Goal: Check status: Check status

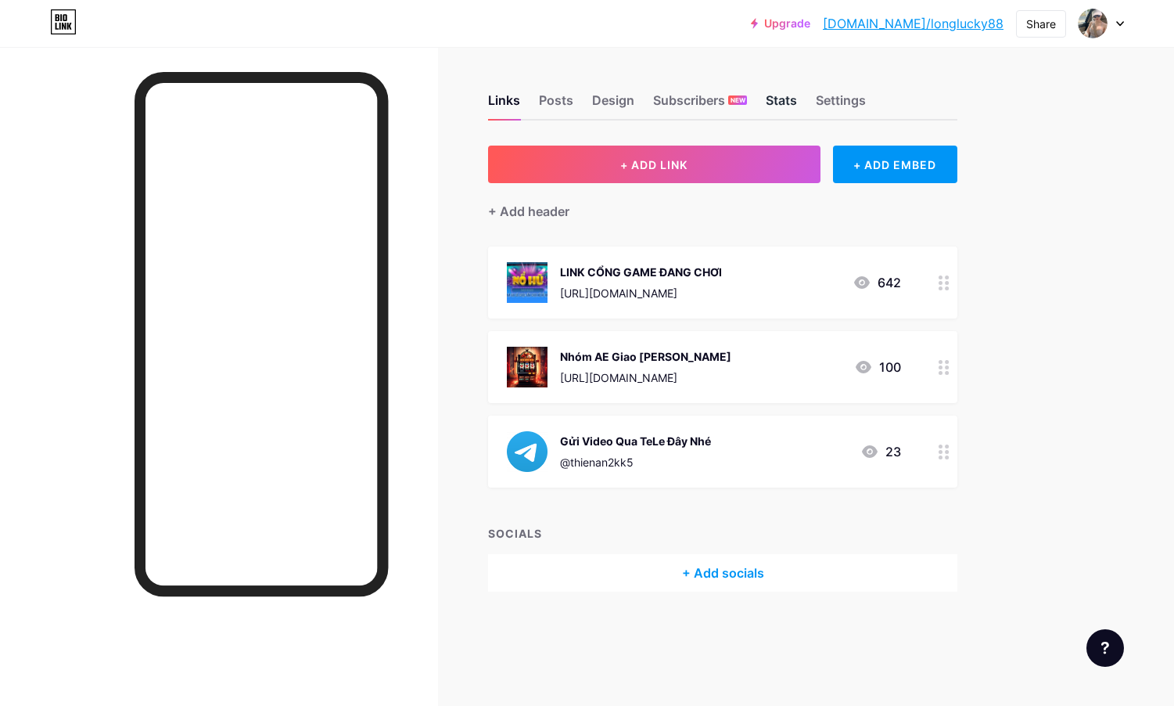
click at [783, 97] on div "Stats" at bounding box center [781, 105] width 31 height 28
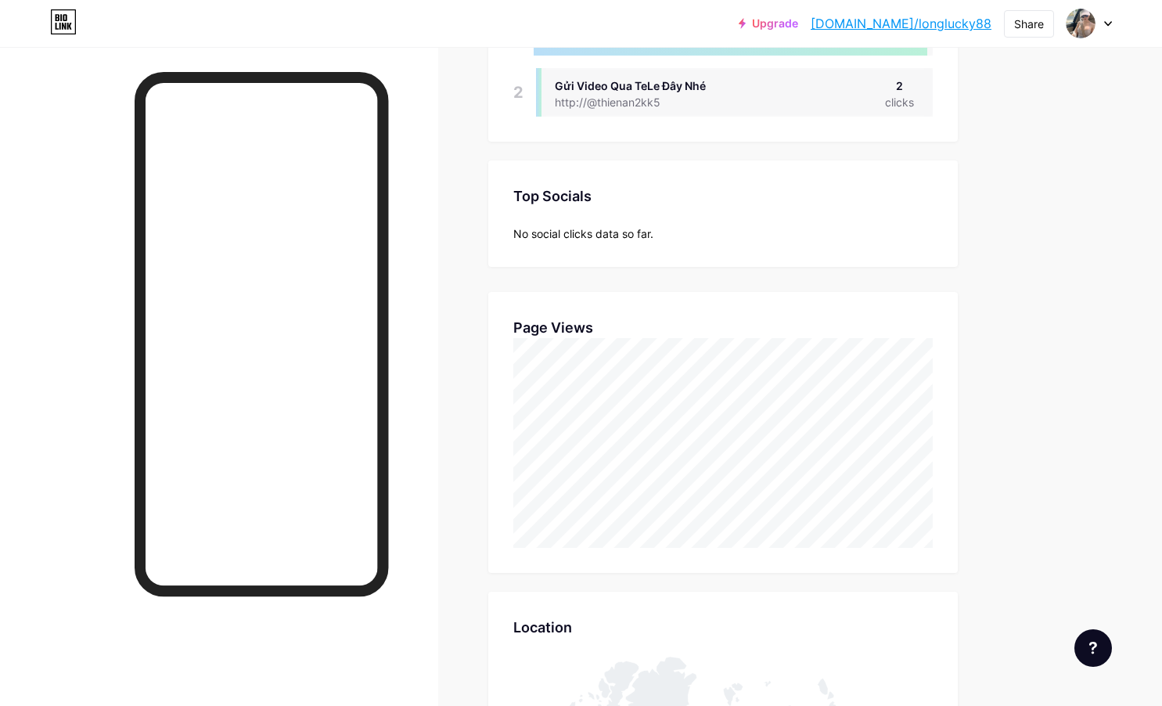
scroll to position [235, 0]
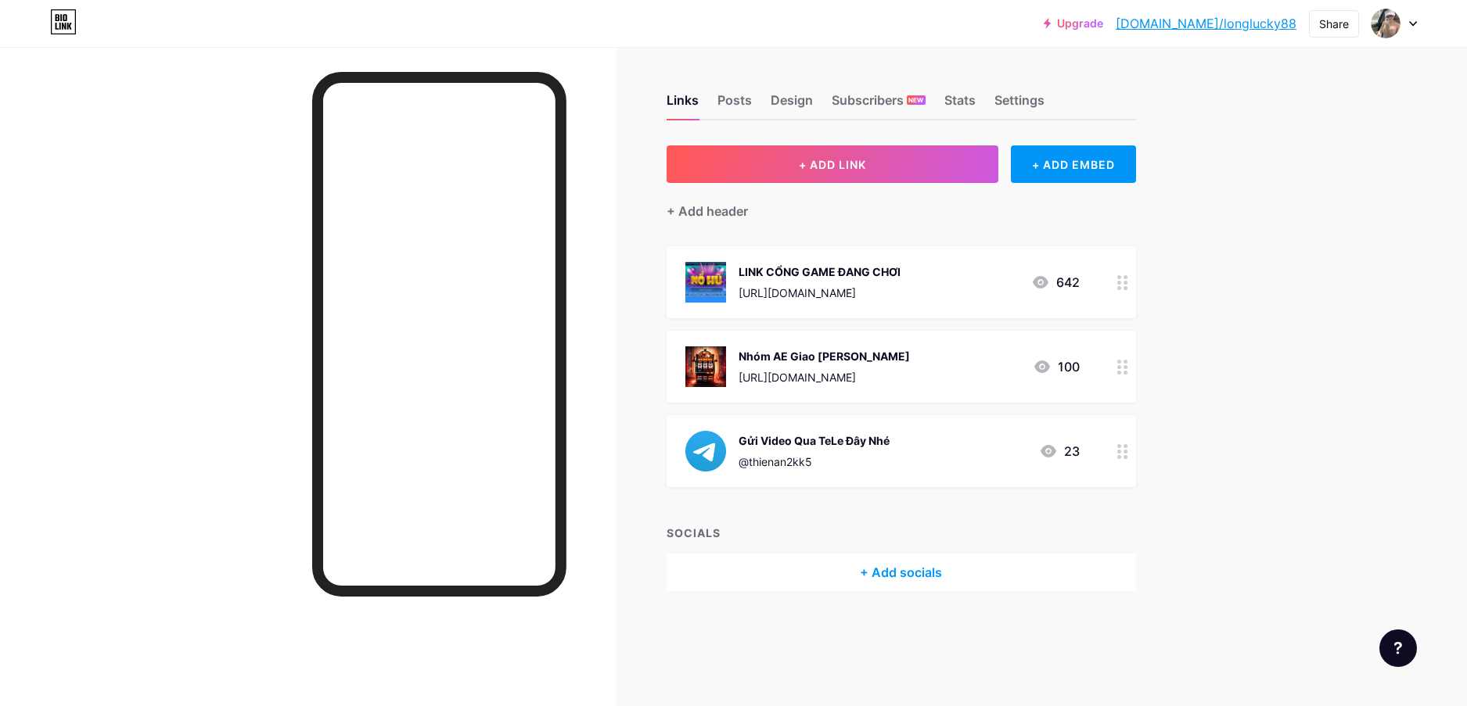
click at [971, 100] on div "Stats" at bounding box center [959, 105] width 31 height 28
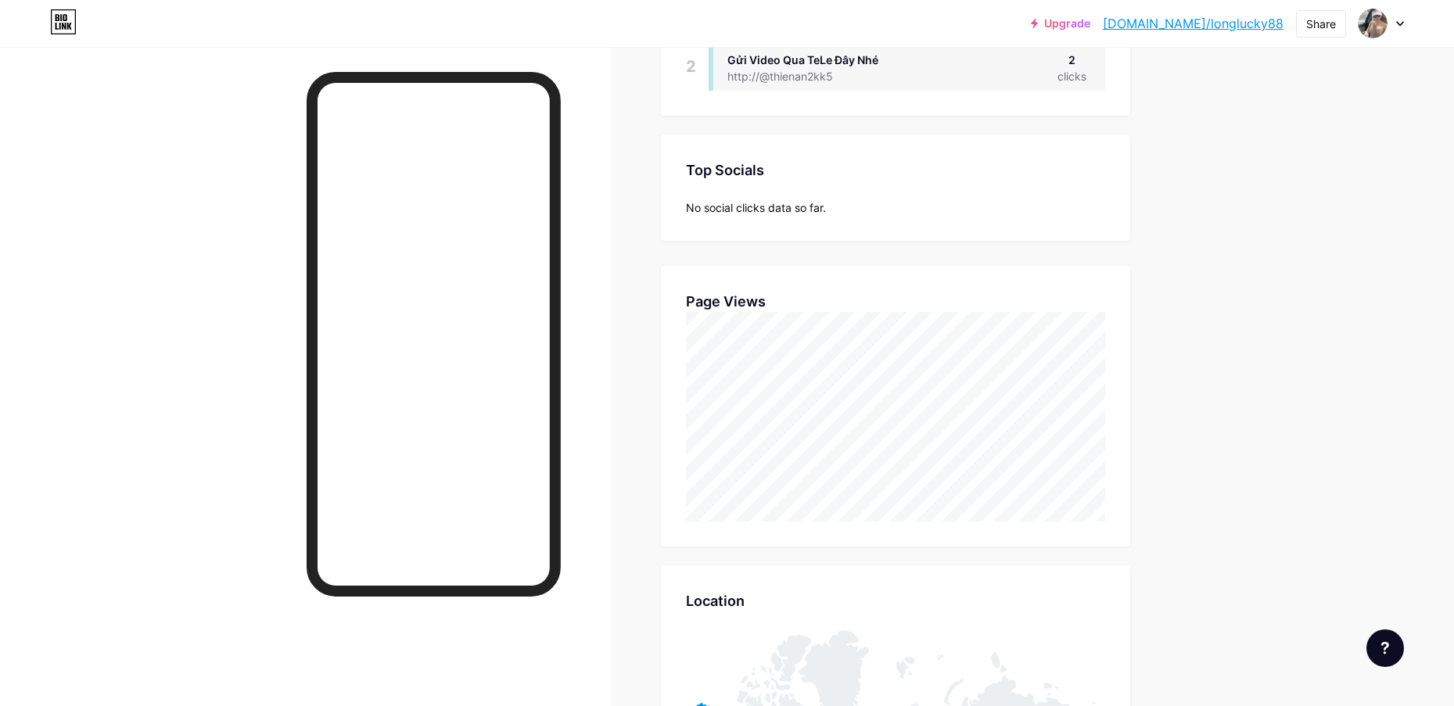
scroll to position [313, 0]
